Goal: Complete application form: Complete application form

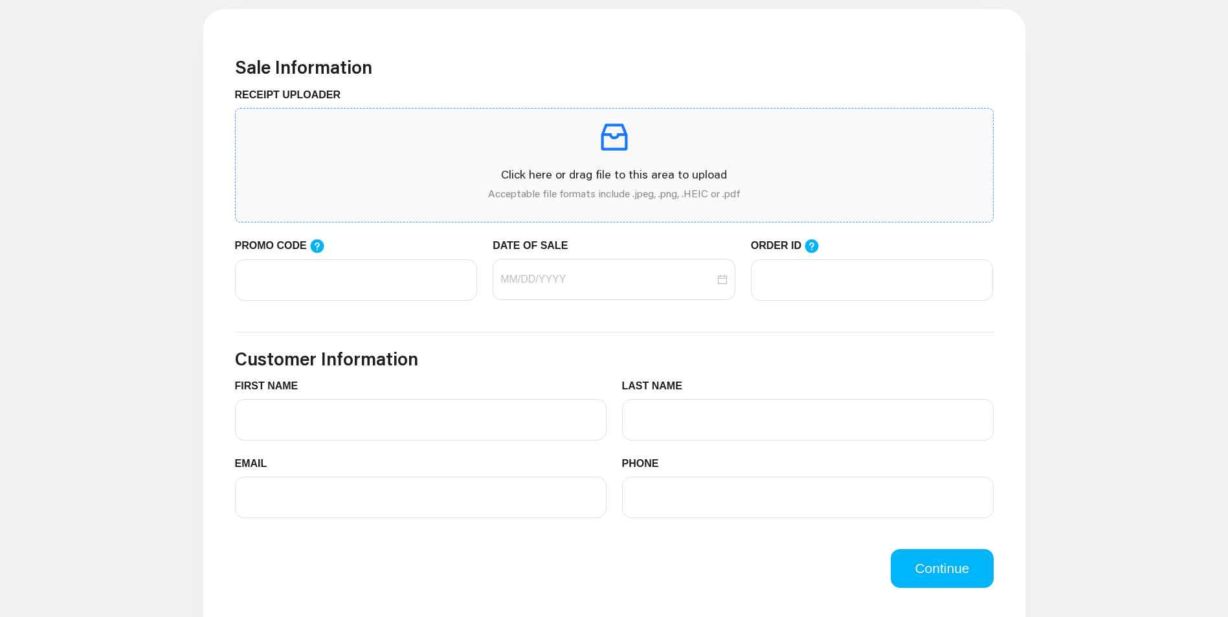
scroll to position [388, 0]
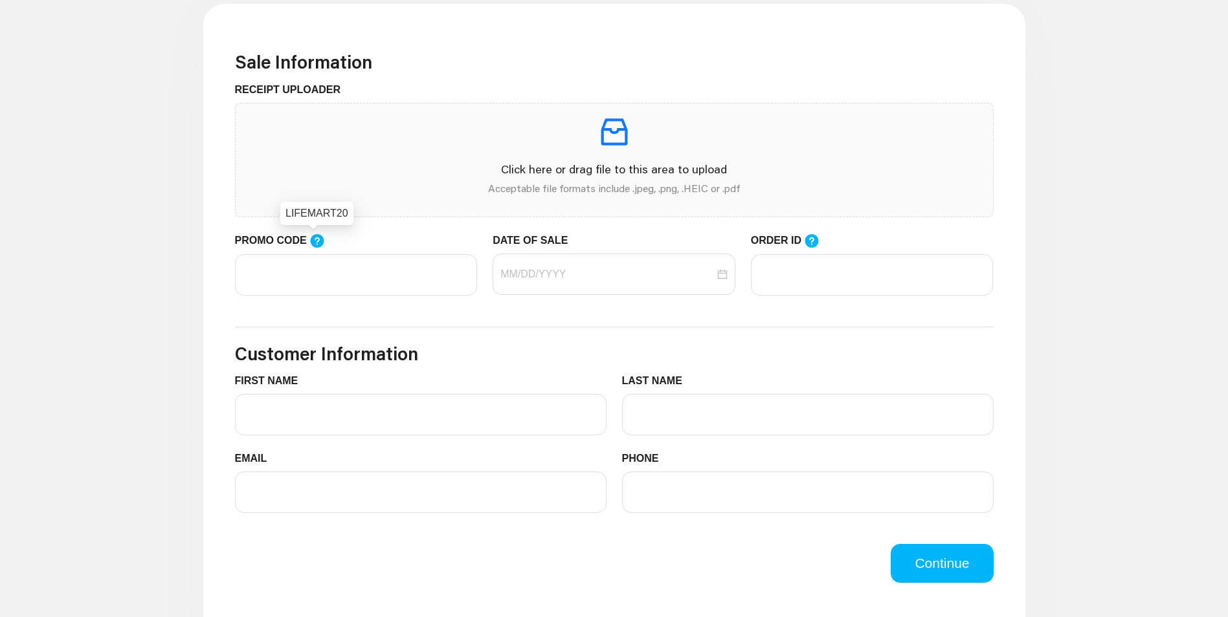
click at [315, 244] on icon at bounding box center [317, 241] width 14 height 14
click at [315, 254] on input "PROMO CODE" at bounding box center [356, 274] width 243 height 41
click at [272, 283] on input "PROMO CODE" at bounding box center [356, 274] width 243 height 41
type input "l"
click at [720, 279] on div at bounding box center [613, 275] width 227 height 16
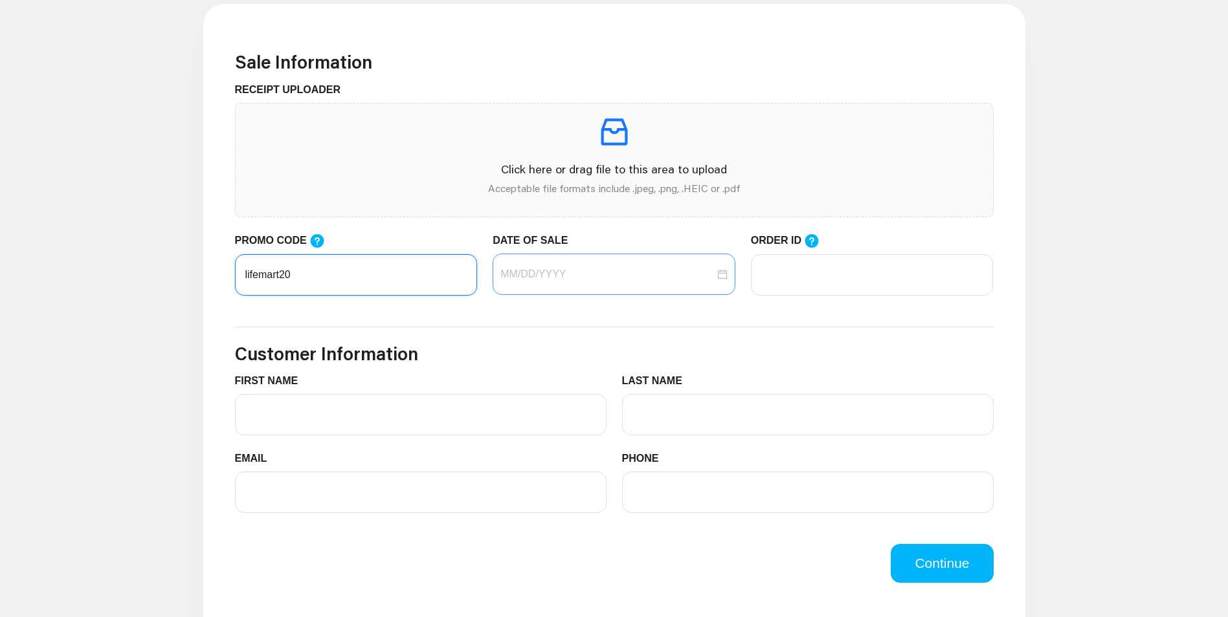
type input "lifemart20"
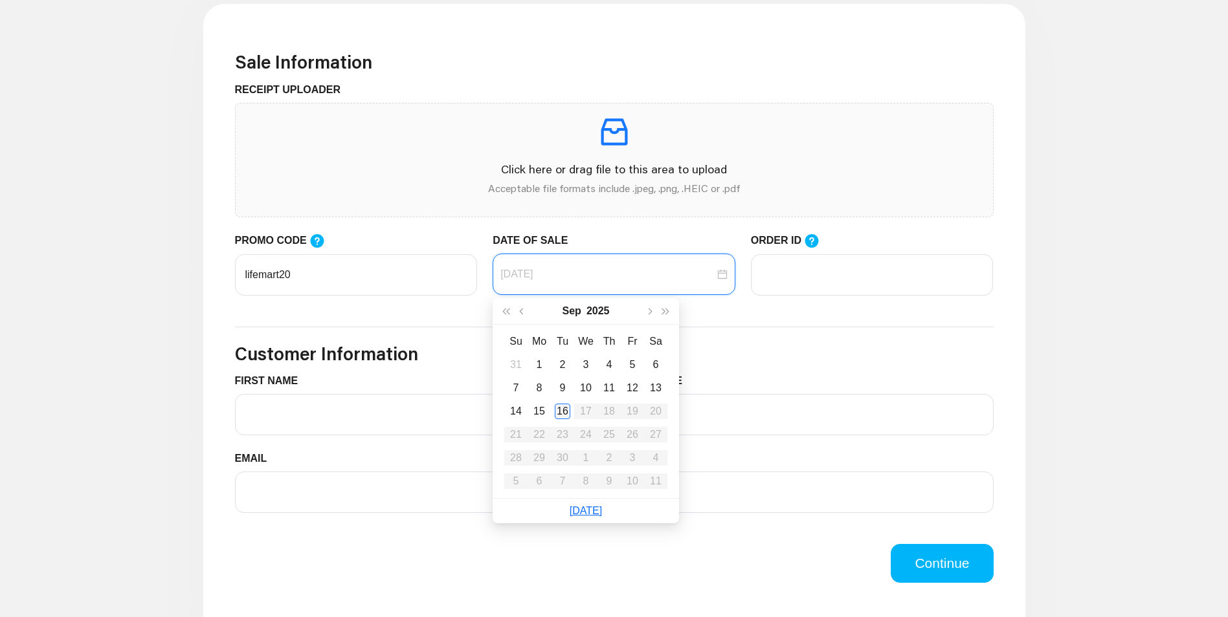
type input "[DATE]"
click at [562, 414] on div "16" at bounding box center [563, 412] width 16 height 16
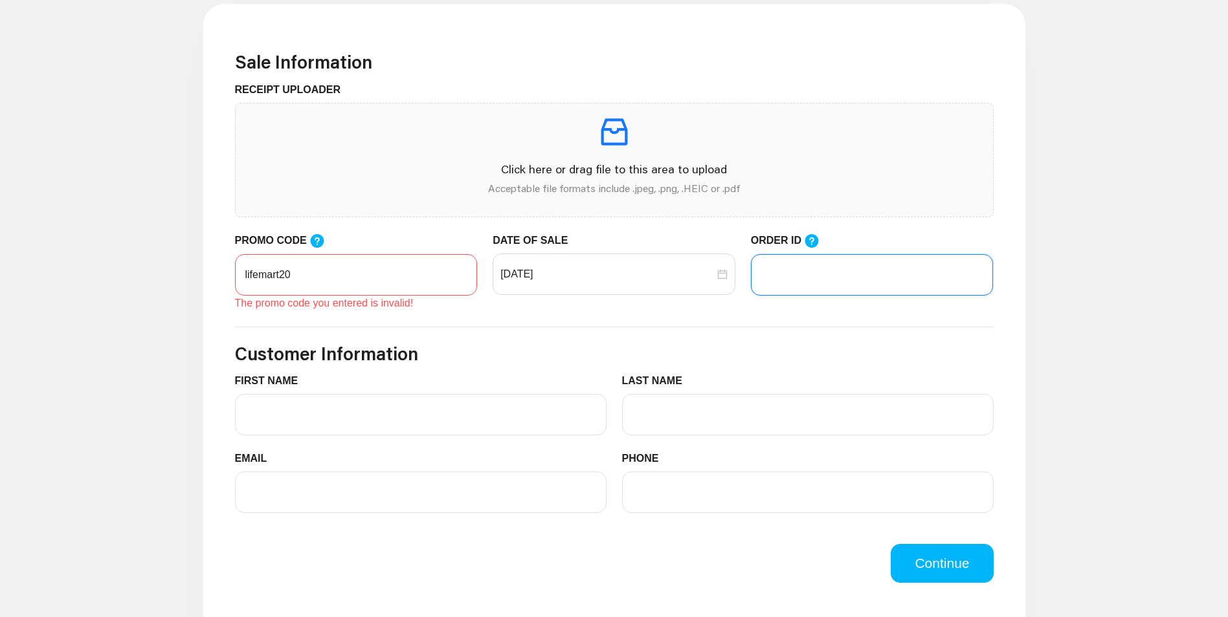
click at [829, 280] on input "ORDER ID" at bounding box center [872, 274] width 243 height 41
type input "101222165"
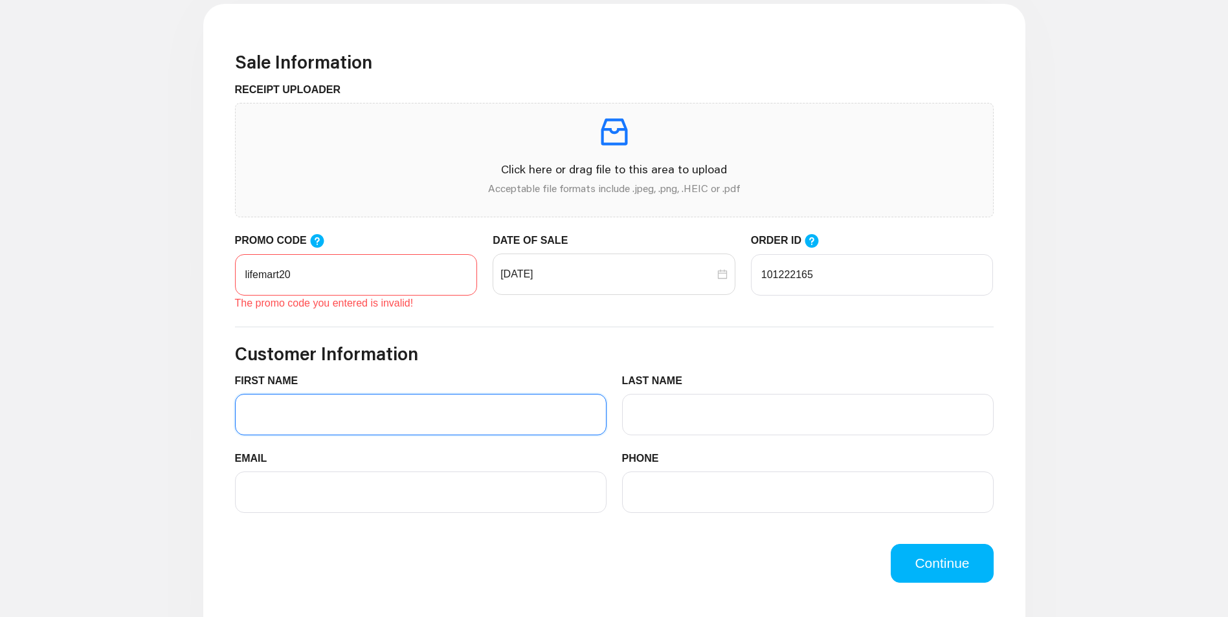
click at [348, 425] on input "FIRST NAME" at bounding box center [420, 414] width 371 height 41
type input "[PERSON_NAME]"
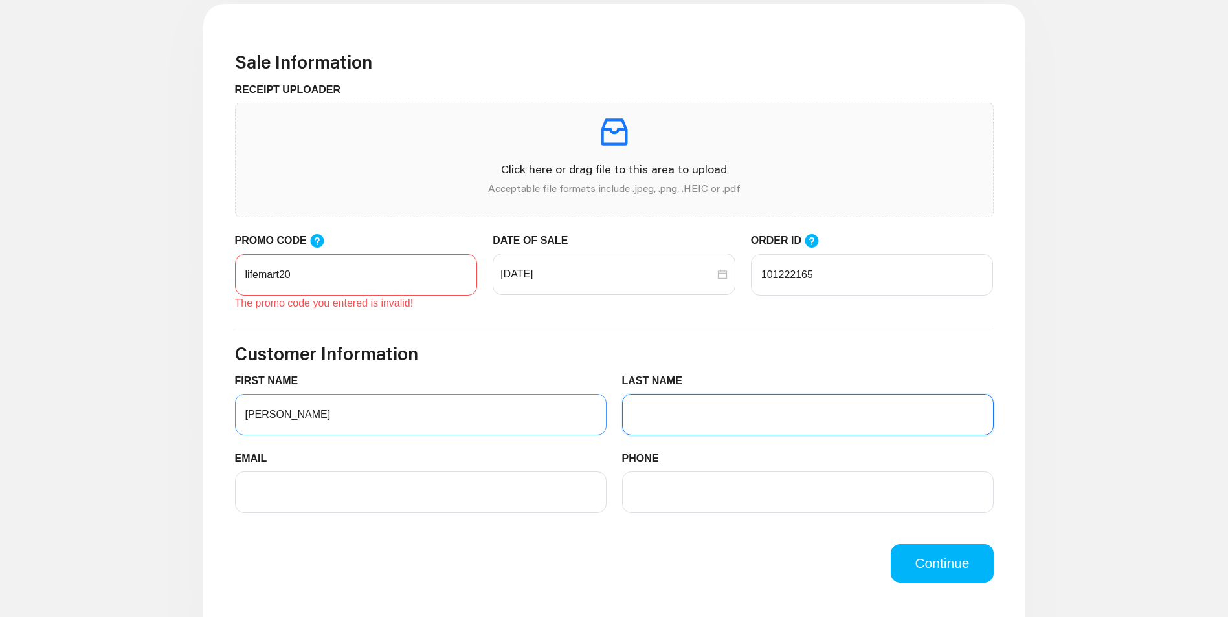
type input "[PERSON_NAME]"
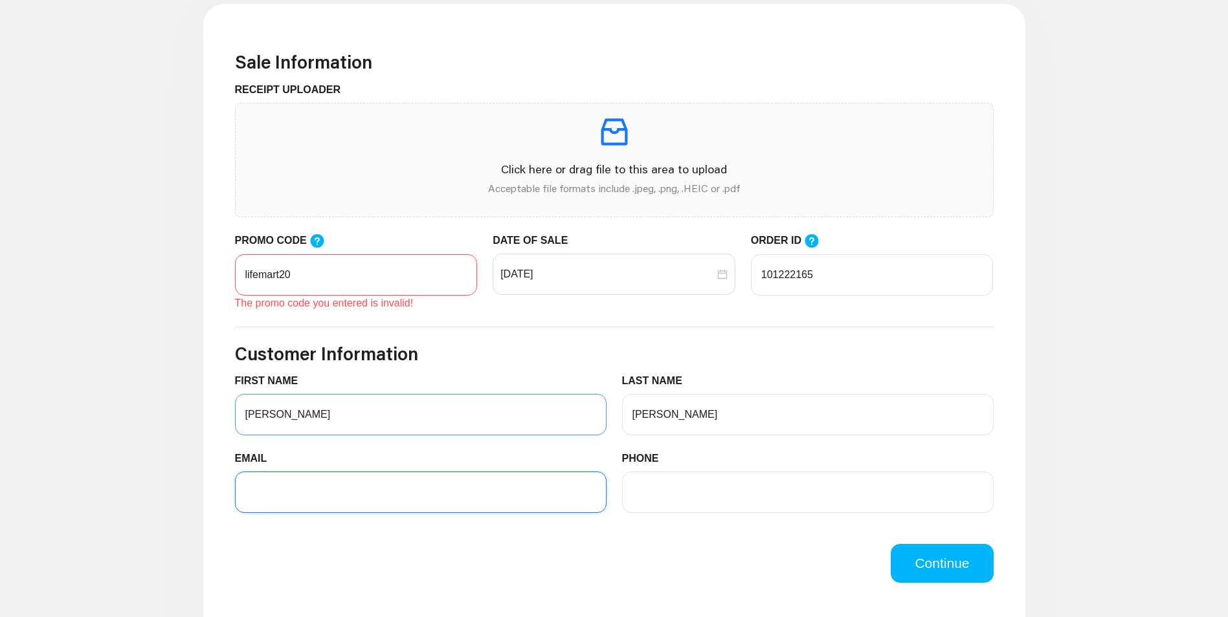
type input "[PERSON_NAME][EMAIL_ADDRESS][PERSON_NAME][DOMAIN_NAME]"
type input "8324657792"
drag, startPoint x: 408, startPoint y: 499, endPoint x: 223, endPoint y: 498, distance: 184.5
click at [223, 498] on div "Sale Information RECEIPT UPLOADER Click here or drag file to this area to uploa…" at bounding box center [614, 490] width 822 height 973
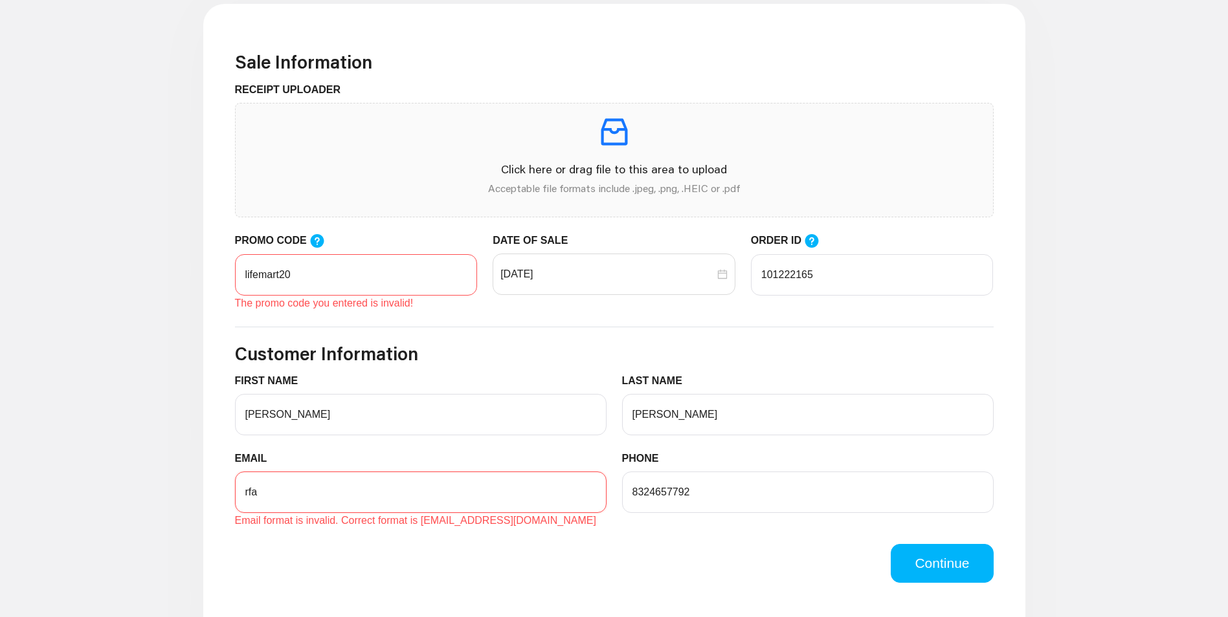
type input "[EMAIL_ADDRESS][DOMAIN_NAME]"
click at [315, 243] on icon at bounding box center [317, 242] width 16 height 16
click at [315, 254] on input "lifemart20" at bounding box center [356, 274] width 243 height 41
drag, startPoint x: 313, startPoint y: 279, endPoint x: 235, endPoint y: 274, distance: 78.5
click at [235, 274] on input "lifemart20" at bounding box center [356, 274] width 243 height 41
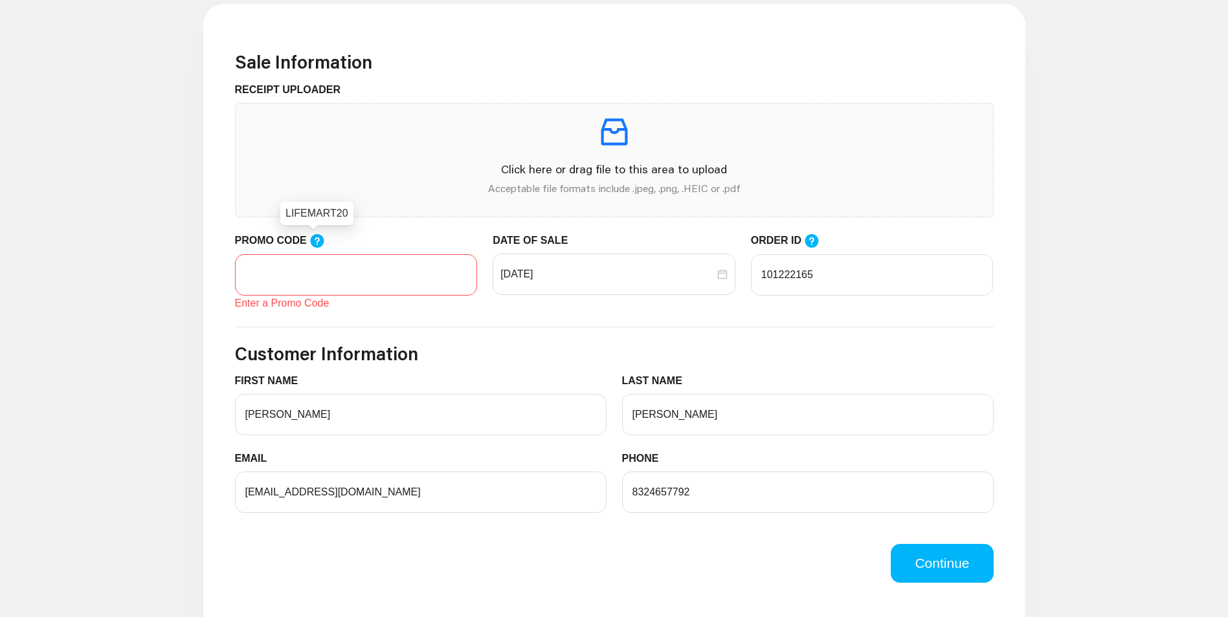
click at [312, 241] on icon at bounding box center [317, 241] width 14 height 14
click at [312, 254] on input "PROMO CODE" at bounding box center [356, 274] width 243 height 41
click at [288, 285] on input "PROMO CODE" at bounding box center [356, 274] width 243 height 41
drag, startPoint x: 340, startPoint y: 213, endPoint x: 282, endPoint y: 208, distance: 59.1
click at [282, 208] on div "LIFEMART20" at bounding box center [316, 213] width 73 height 23
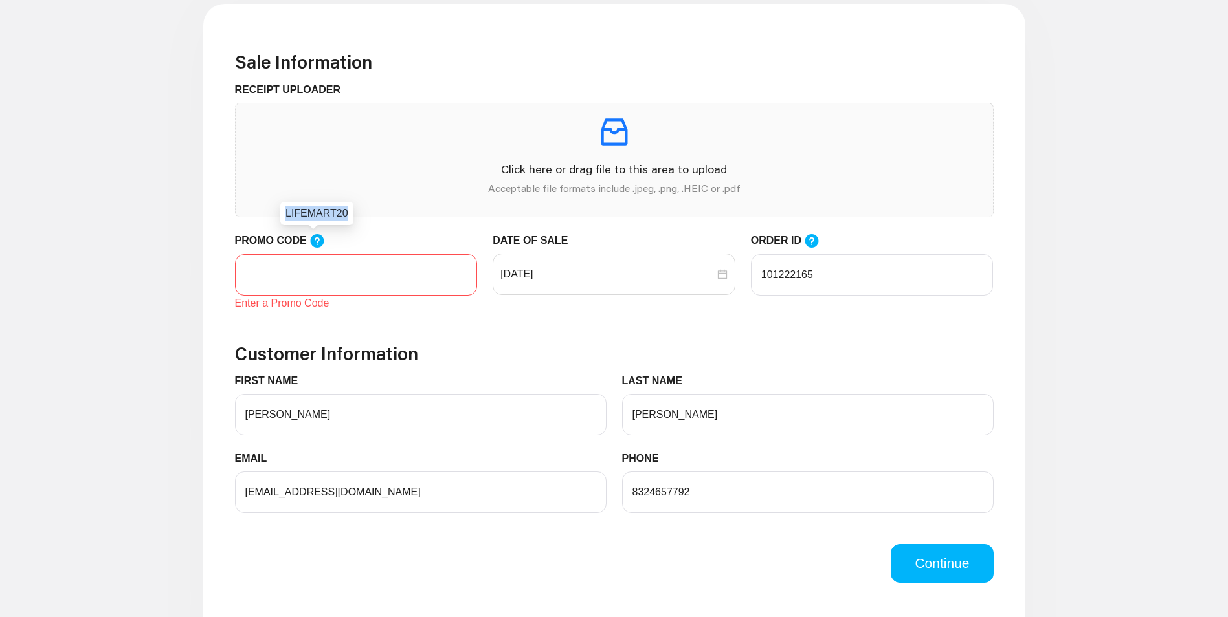
drag, startPoint x: 282, startPoint y: 208, endPoint x: 296, endPoint y: 214, distance: 15.4
copy div "LIFEMART20"
click at [271, 272] on input "PROMO CODE" at bounding box center [356, 274] width 243 height 41
paste input "LIFEMART20"
type input "LIFEMART"
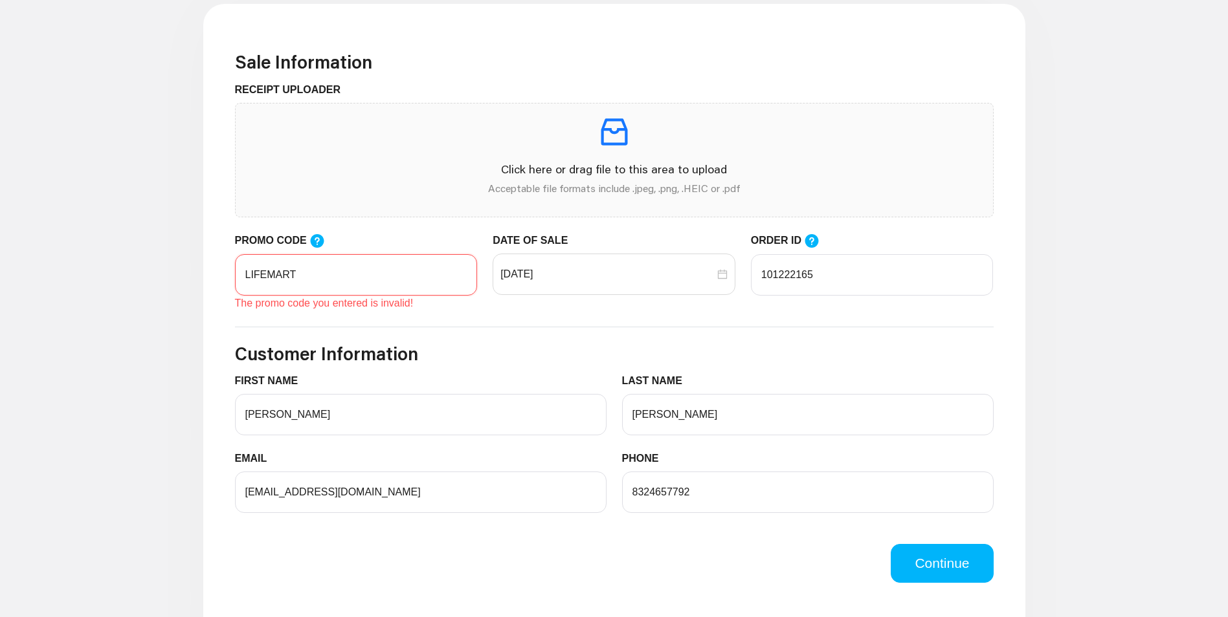
drag, startPoint x: 297, startPoint y: 267, endPoint x: 175, endPoint y: 271, distance: 122.4
click at [175, 271] on main "Sale Information RECEIPT UPLOADER Click here or drag file to this area to uploa…" at bounding box center [614, 490] width 1228 height 1063
click at [601, 170] on p "Click here or drag file to this area to upload" at bounding box center [614, 169] width 736 height 17
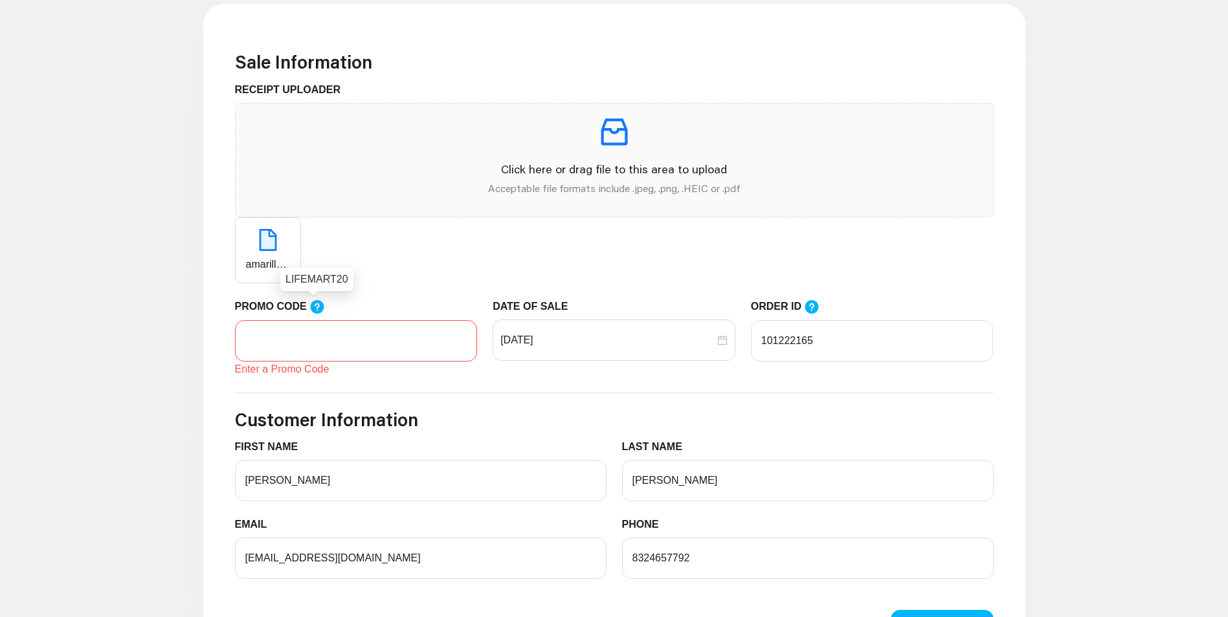
click at [315, 306] on icon at bounding box center [317, 308] width 16 height 16
click at [315, 320] on input "PROMO CODE" at bounding box center [356, 340] width 243 height 41
click at [318, 283] on div "LIFEMART20" at bounding box center [316, 279] width 73 height 23
click at [316, 310] on icon at bounding box center [317, 307] width 14 height 14
click at [316, 320] on input "PROMO CODE" at bounding box center [356, 340] width 243 height 41
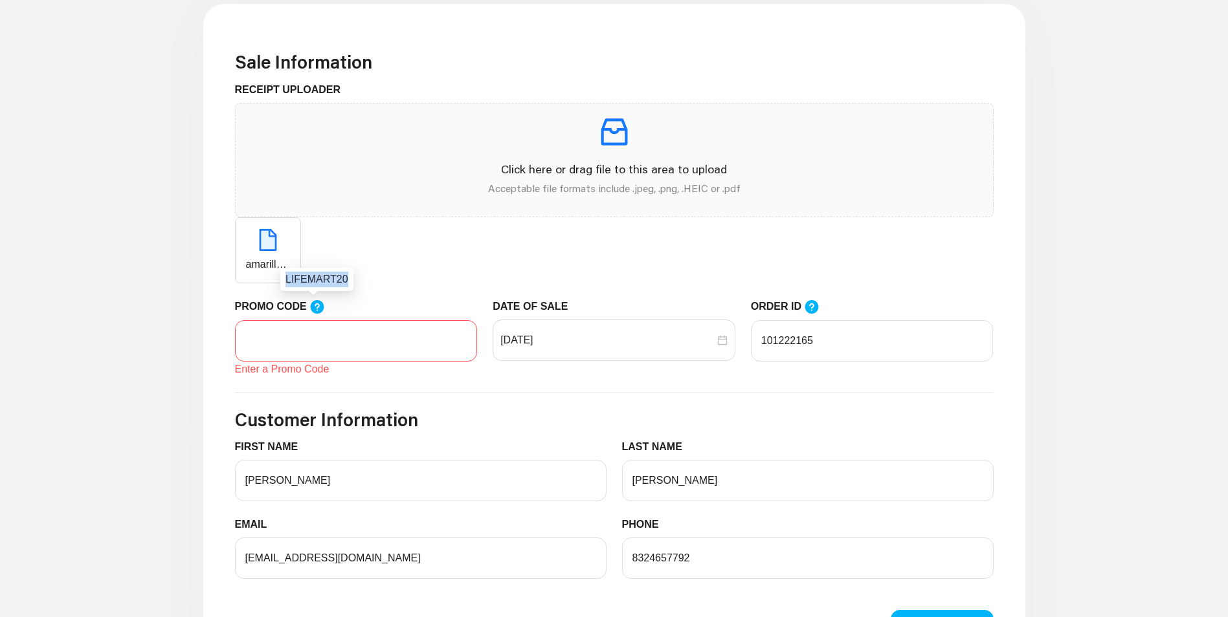
drag, startPoint x: 342, startPoint y: 280, endPoint x: 287, endPoint y: 280, distance: 55.7
click at [287, 280] on div "LIFEMART20" at bounding box center [316, 279] width 73 height 23
drag, startPoint x: 287, startPoint y: 280, endPoint x: 297, endPoint y: 280, distance: 10.4
copy div "LIFEMART20"
click at [299, 333] on input "PROMO CODE" at bounding box center [356, 340] width 243 height 41
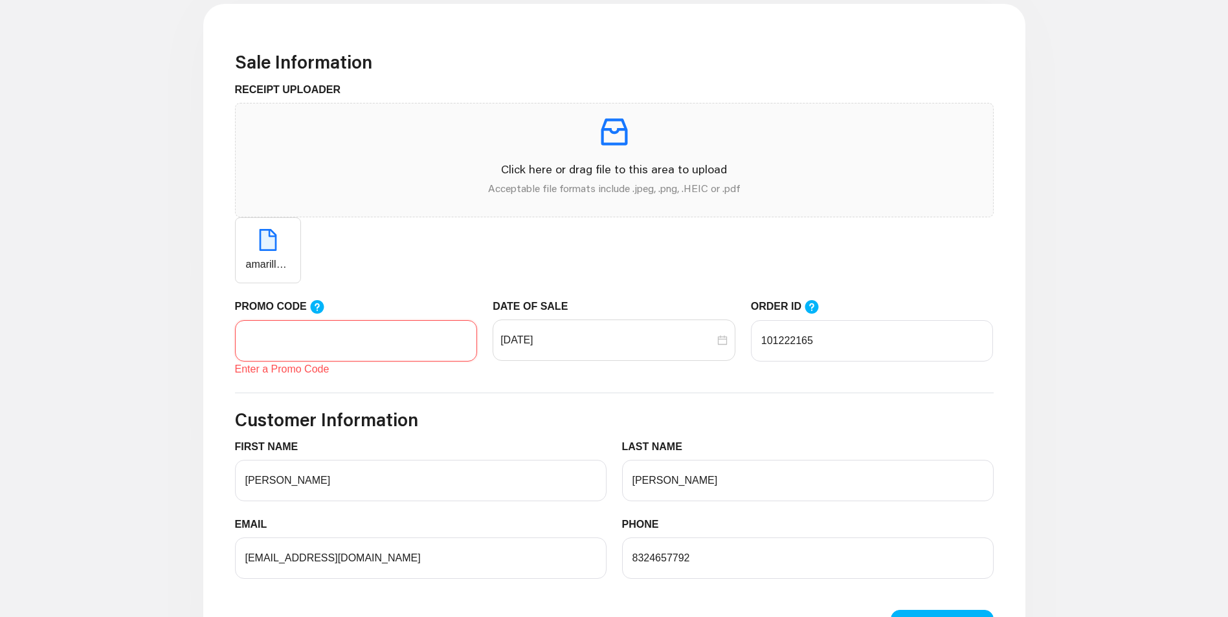
paste input "LIFEMART20"
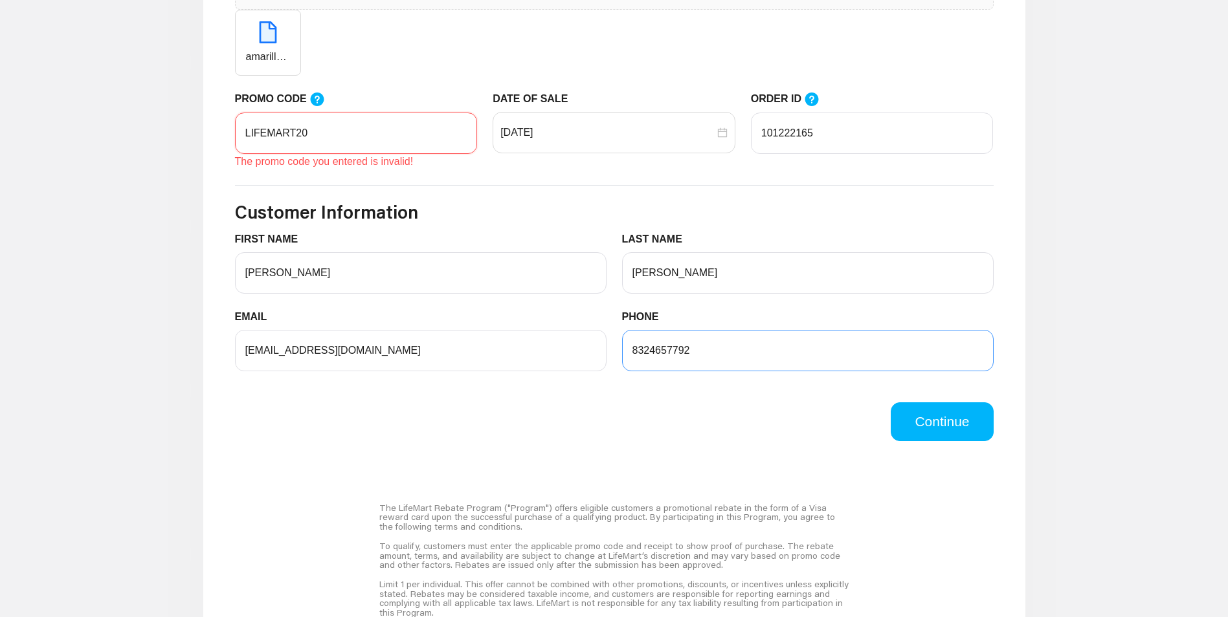
scroll to position [647, 0]
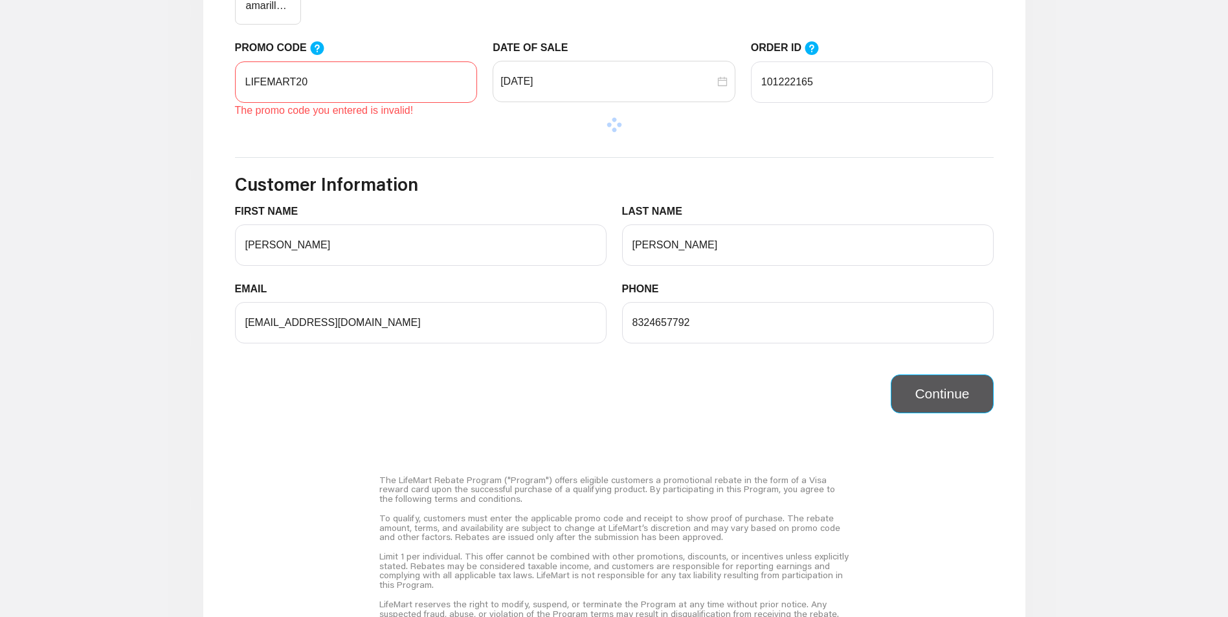
click at [934, 371] on div "Continue" at bounding box center [614, 386] width 774 height 54
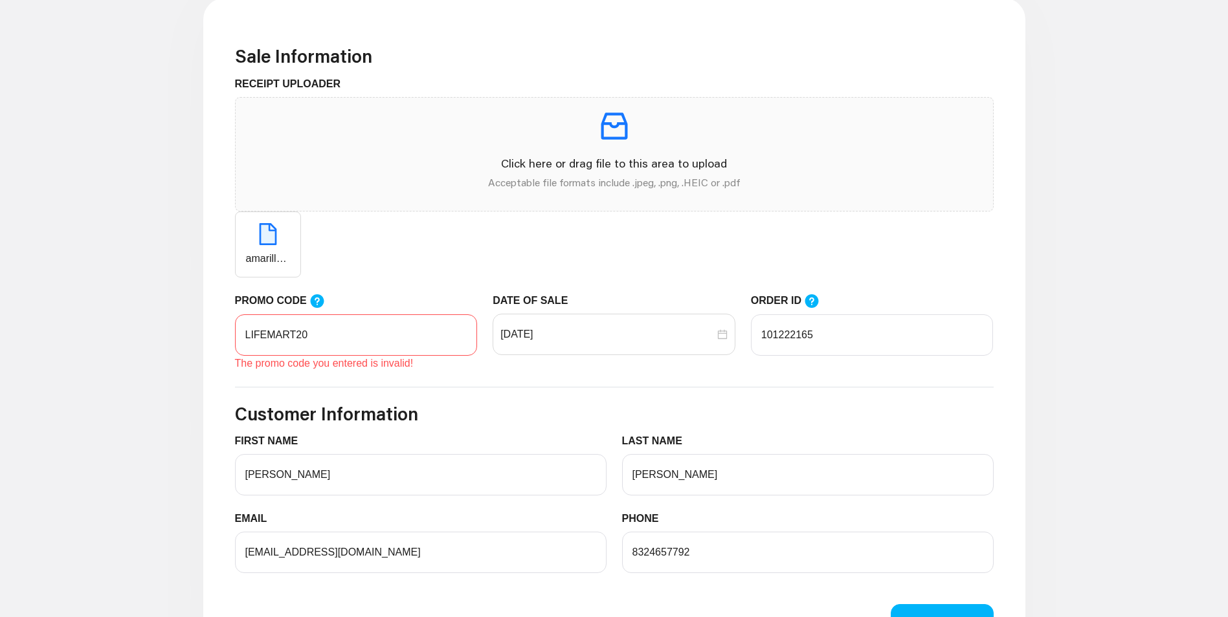
scroll to position [388, 0]
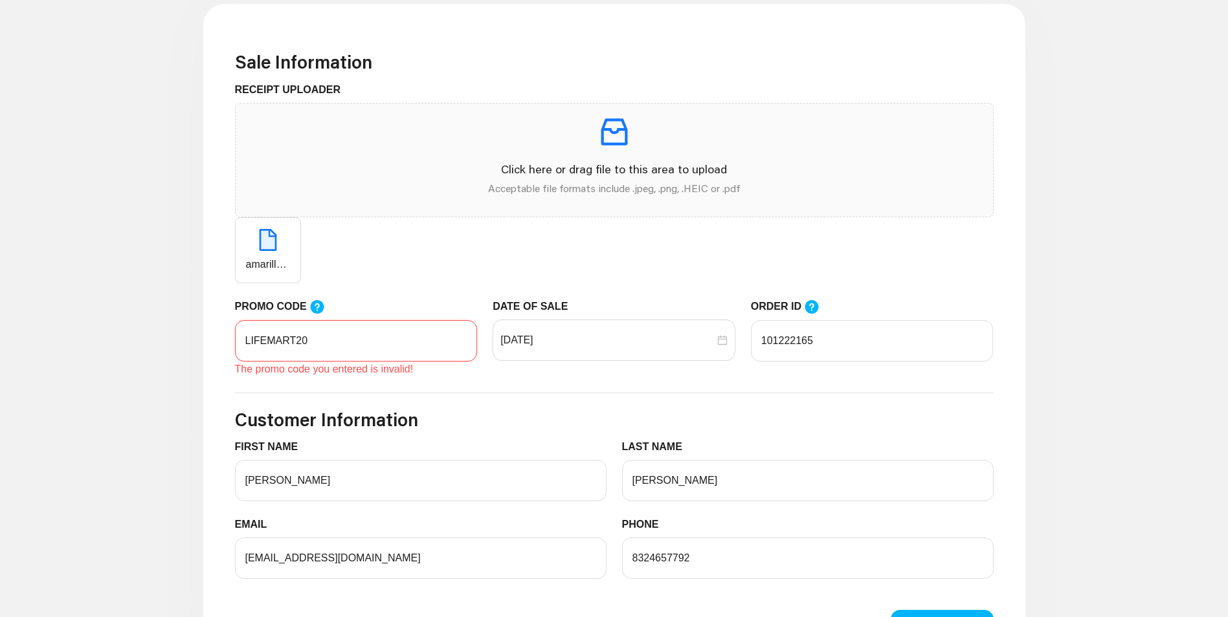
drag, startPoint x: 308, startPoint y: 344, endPoint x: 232, endPoint y: 341, distance: 76.4
click at [232, 341] on div "PROMO CODE LIFEMART20 The promo code you entered is invalid!" at bounding box center [356, 338] width 258 height 78
click at [309, 344] on input "LIFEMART20" at bounding box center [356, 340] width 243 height 41
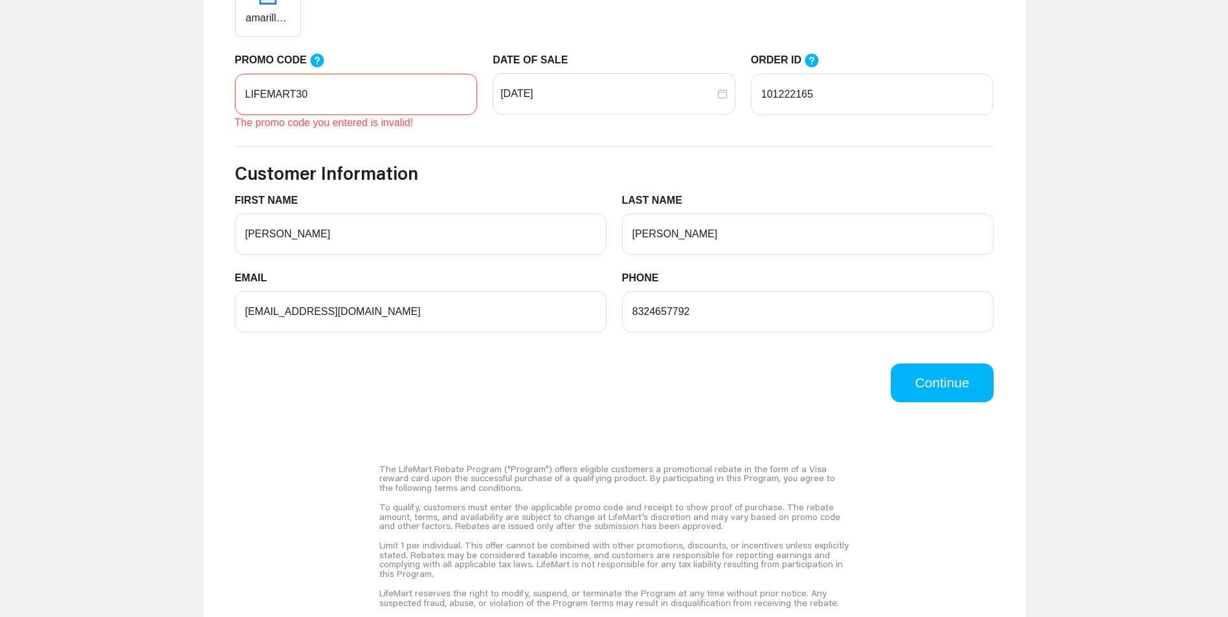
scroll to position [647, 0]
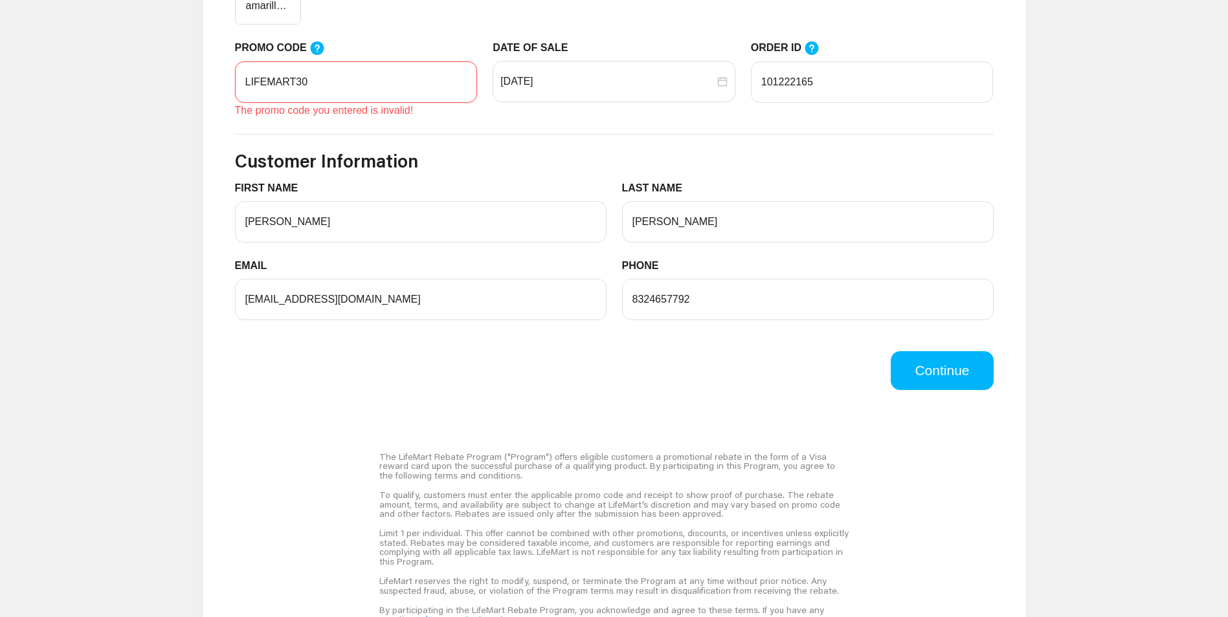
click at [344, 83] on input "LIFEMART30" at bounding box center [356, 81] width 243 height 41
click at [316, 50] on icon at bounding box center [317, 48] width 14 height 14
click at [316, 61] on input "LIFEMART30" at bounding box center [356, 81] width 243 height 41
drag, startPoint x: 311, startPoint y: 82, endPoint x: 215, endPoint y: 85, distance: 95.8
click at [215, 85] on div "Sale Information RECEIPT UPLOADER Click here or drag file to this area to uploa…" at bounding box center [614, 264] width 822 height 1039
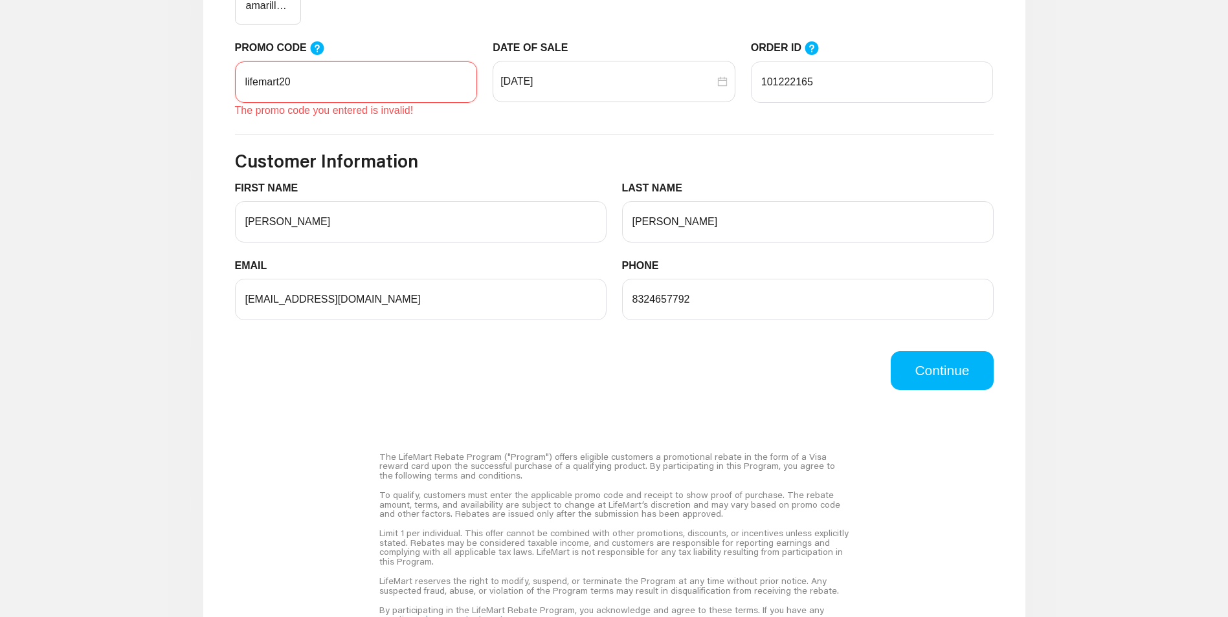
type input "lifemart20"
click at [921, 378] on button "Continue" at bounding box center [942, 370] width 102 height 39
